Goal: Find contact information: Find contact information

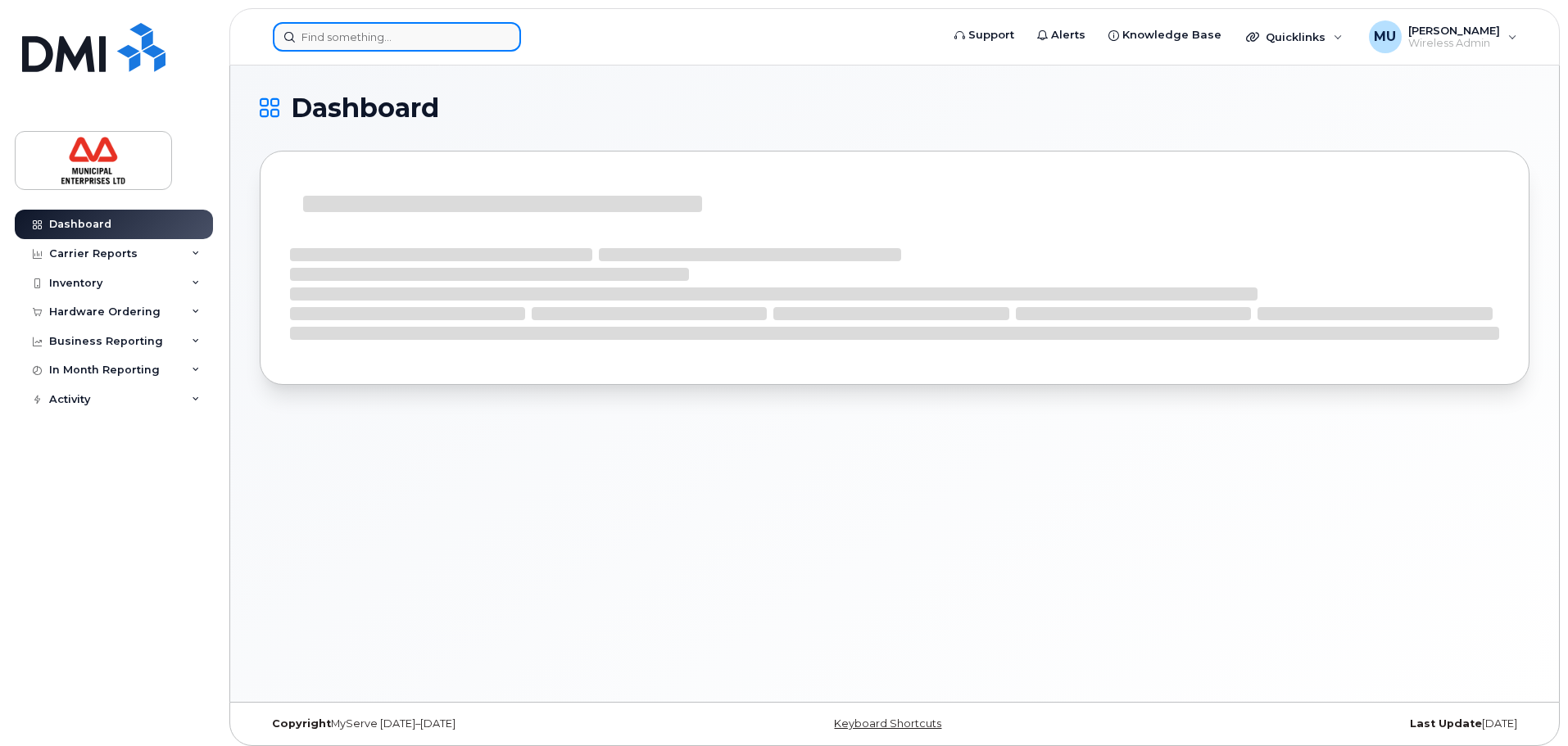
click at [430, 42] on input at bounding box center [397, 37] width 249 height 30
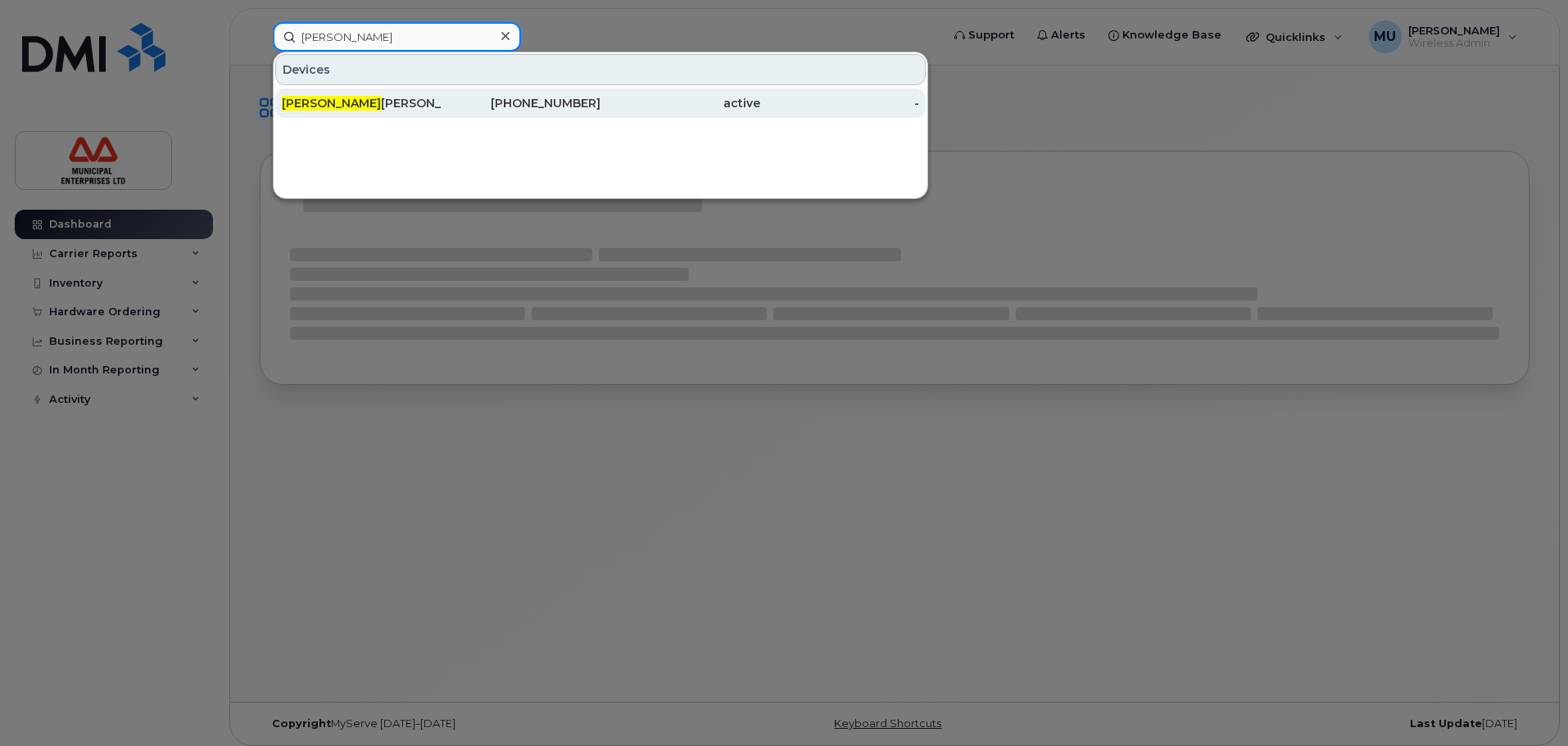
type input "cory mc"
click at [431, 102] on div "Cory Mc Nutt" at bounding box center [362, 103] width 159 height 17
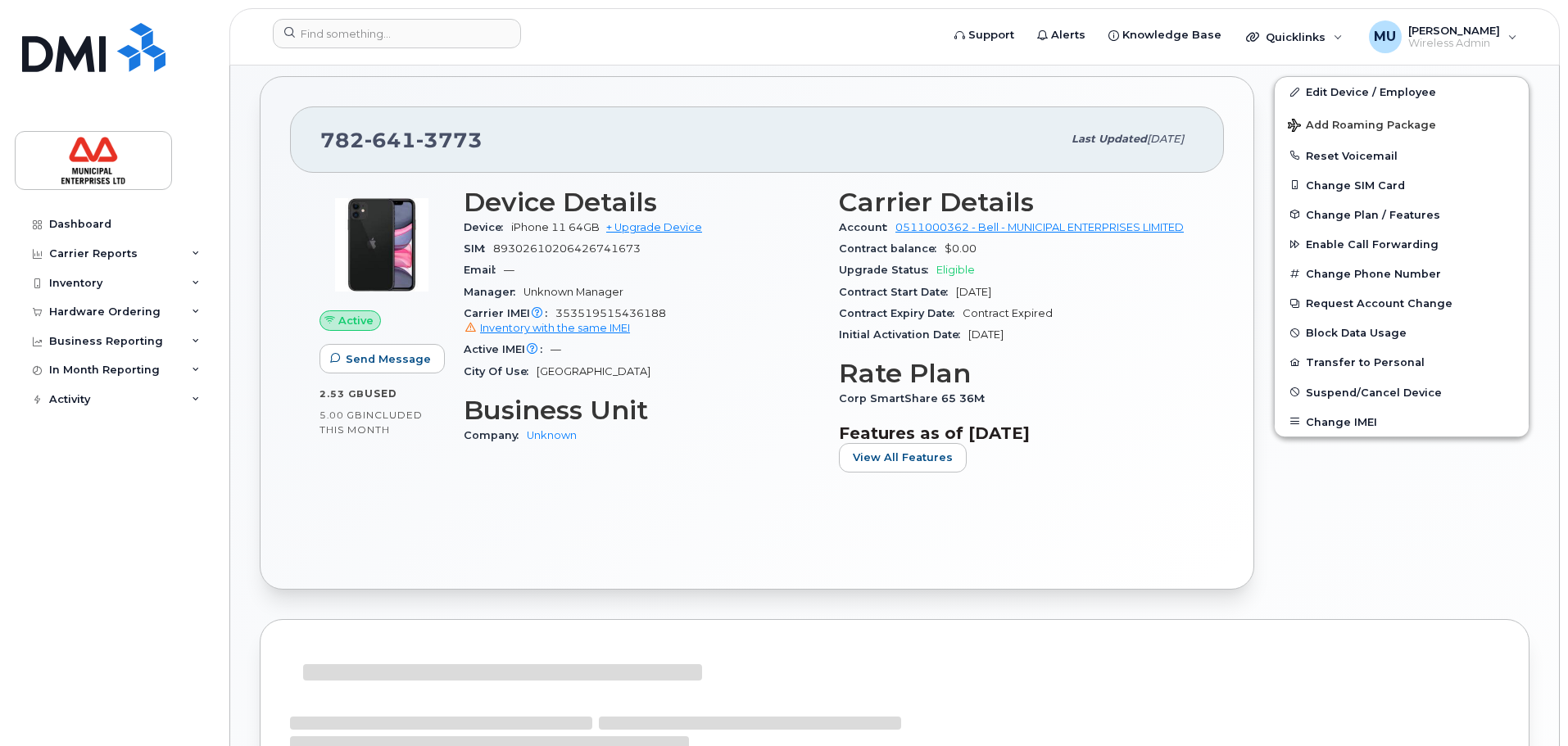
scroll to position [327, 0]
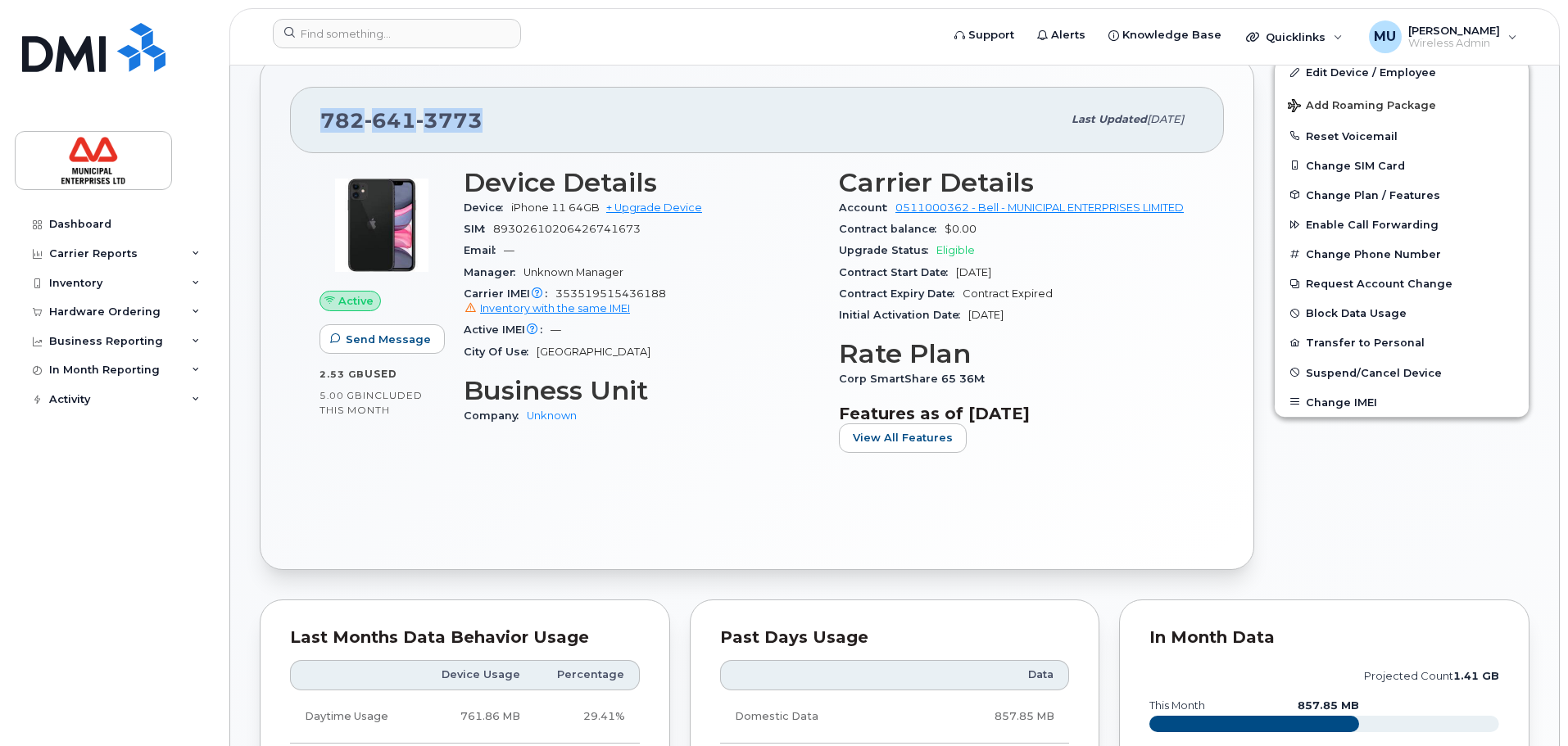
drag, startPoint x: 524, startPoint y: 120, endPoint x: 292, endPoint y: 130, distance: 232.2
click at [292, 130] on div "[PHONE_NUMBER] Last updated [DATE]" at bounding box center [757, 120] width 934 height 66
copy span "[PHONE_NUMBER]"
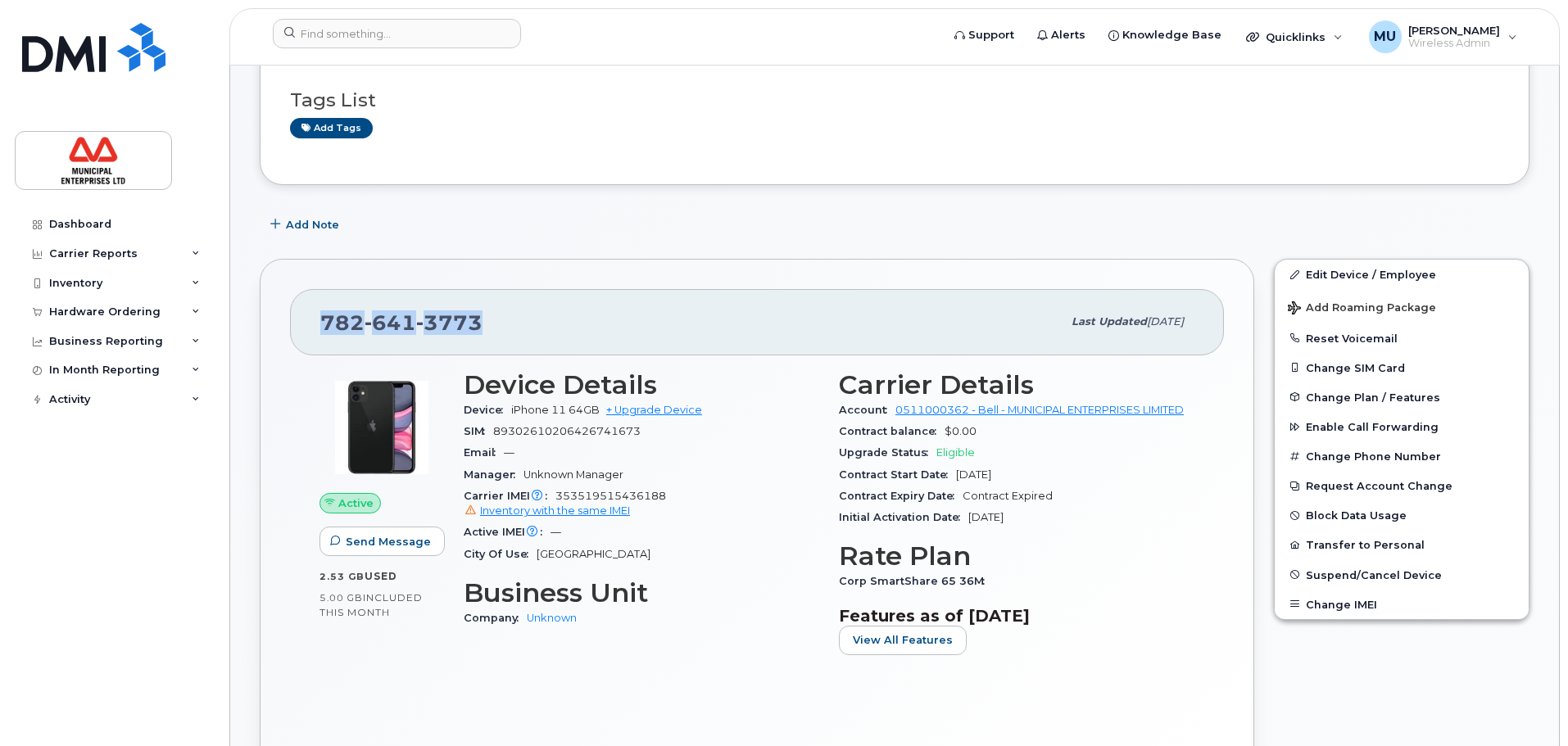
scroll to position [0, 0]
